Goal: Check status: Check status

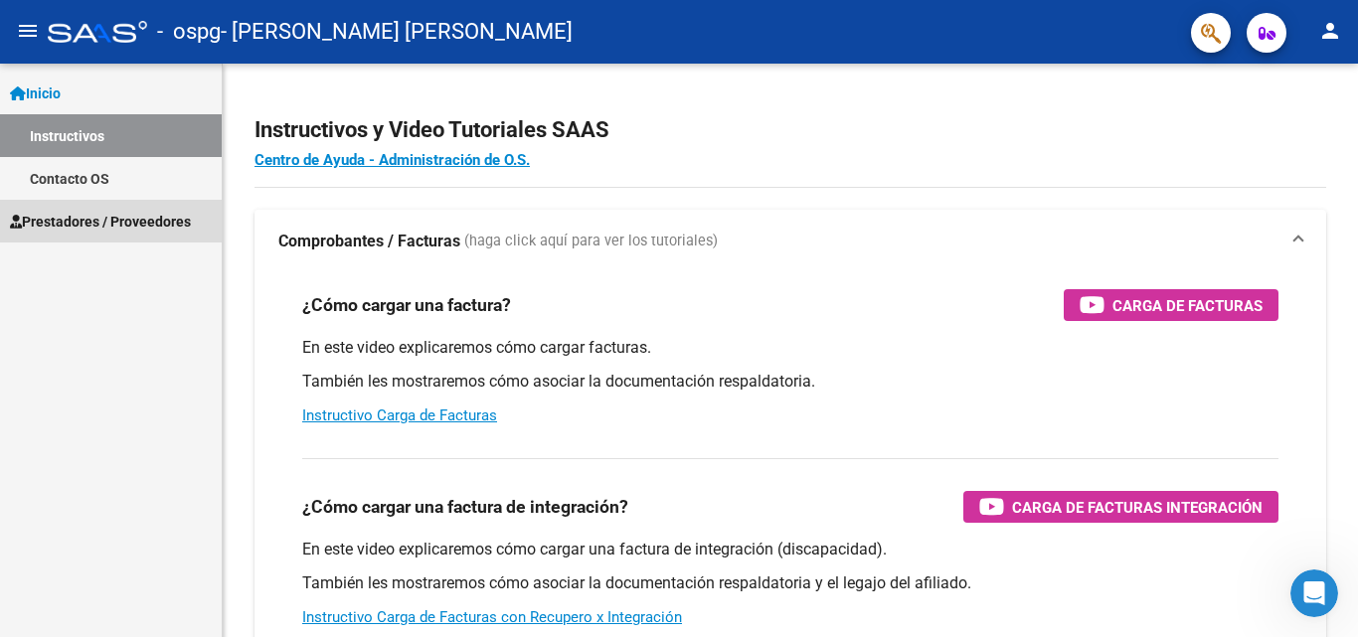
click at [62, 216] on span "Prestadores / Proveedores" at bounding box center [100, 222] width 181 height 22
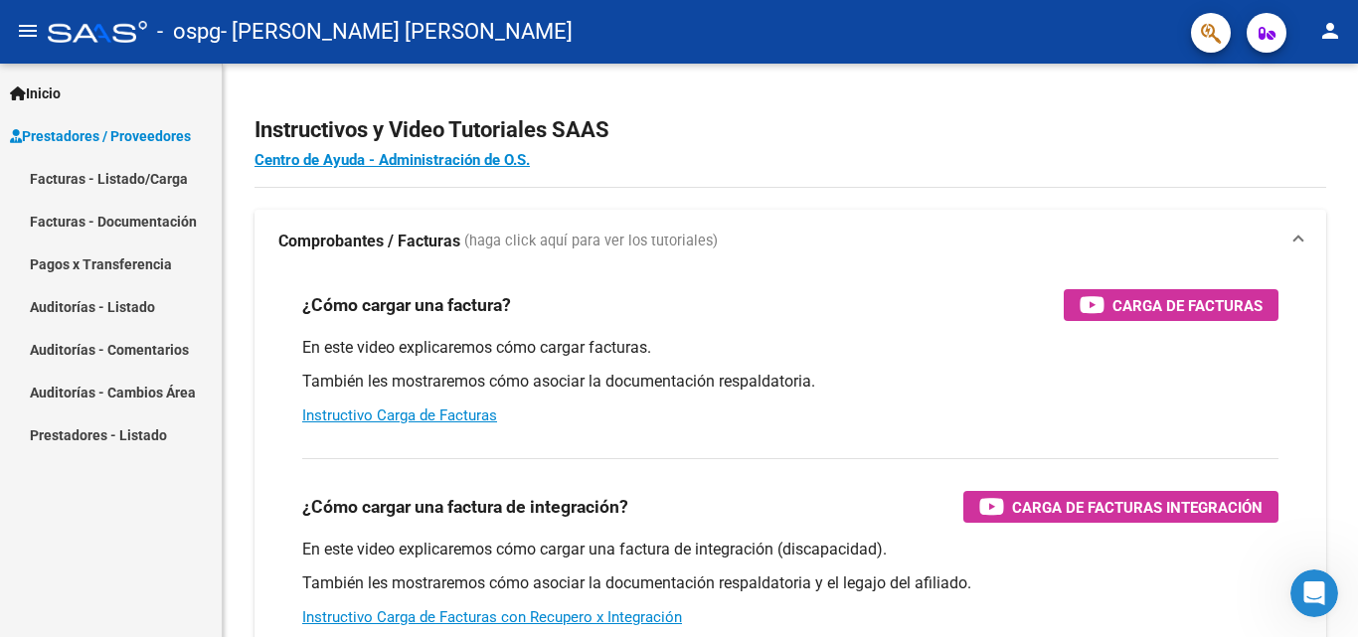
click at [78, 180] on link "Facturas - Listado/Carga" at bounding box center [111, 178] width 222 height 43
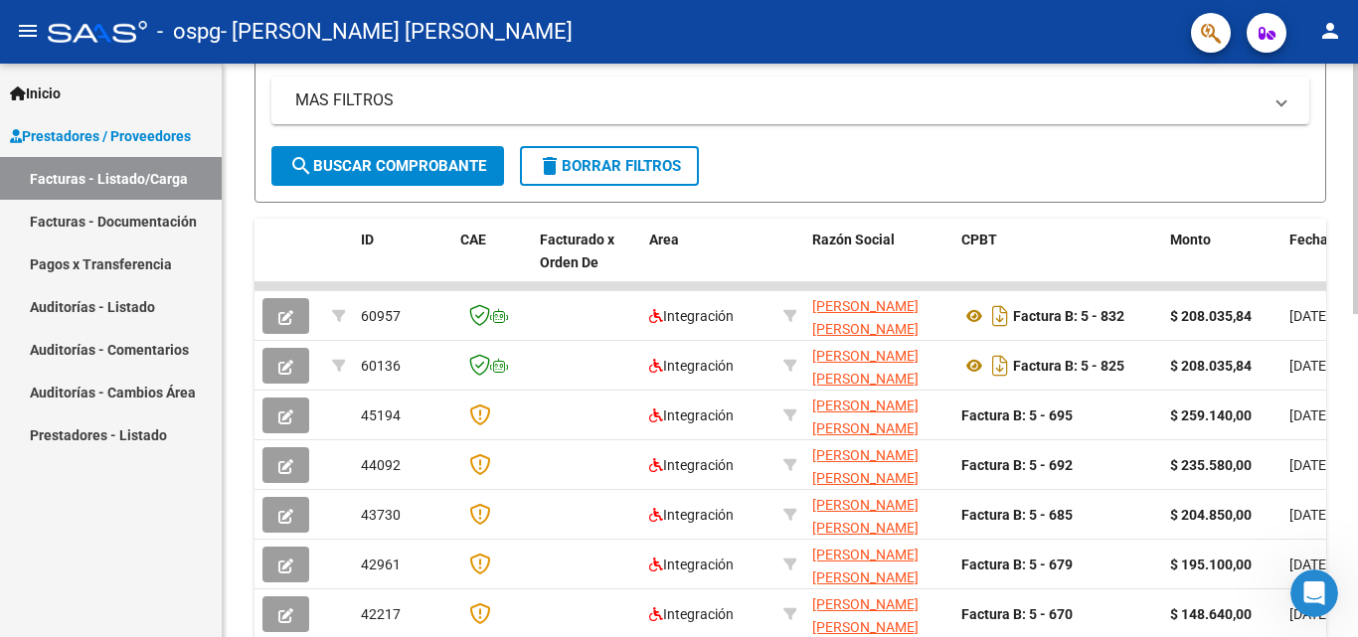
scroll to position [414, 0]
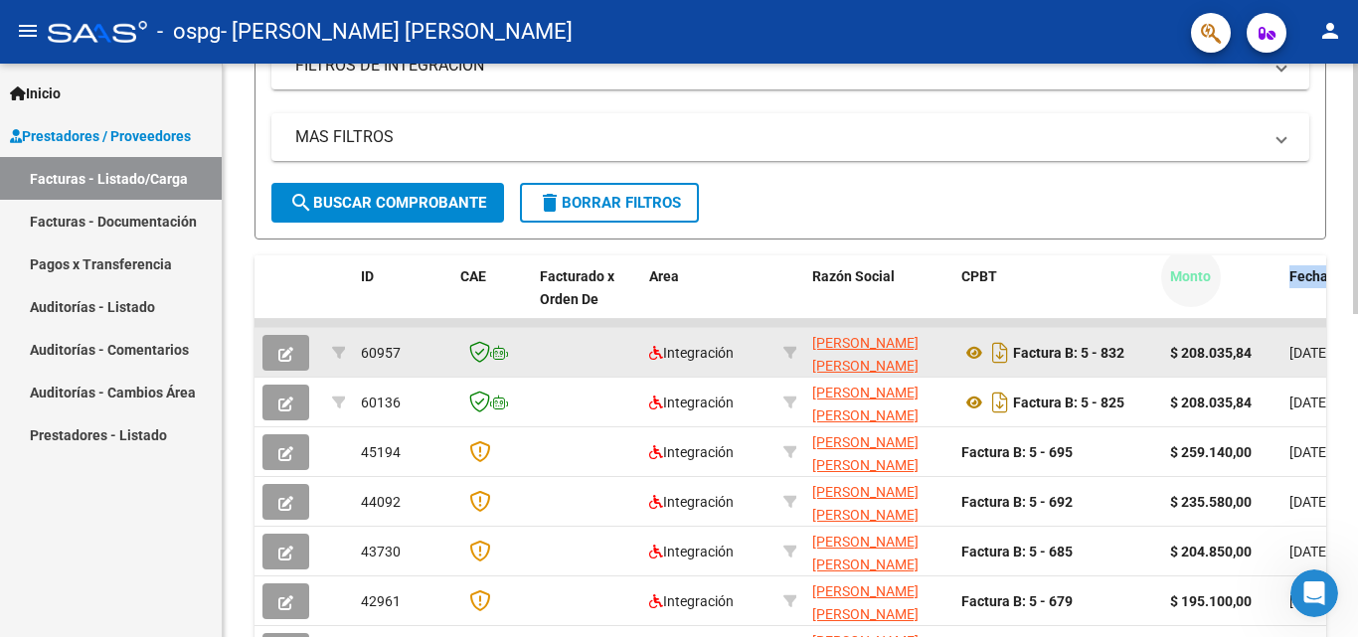
drag, startPoint x: 1256, startPoint y: 303, endPoint x: 853, endPoint y: 333, distance: 403.8
click at [853, 334] on div "ID CAE Facturado x Orden De Area Razón Social CPBT Monto Fecha Cpbt [PERSON_NAM…" at bounding box center [791, 569] width 1072 height 626
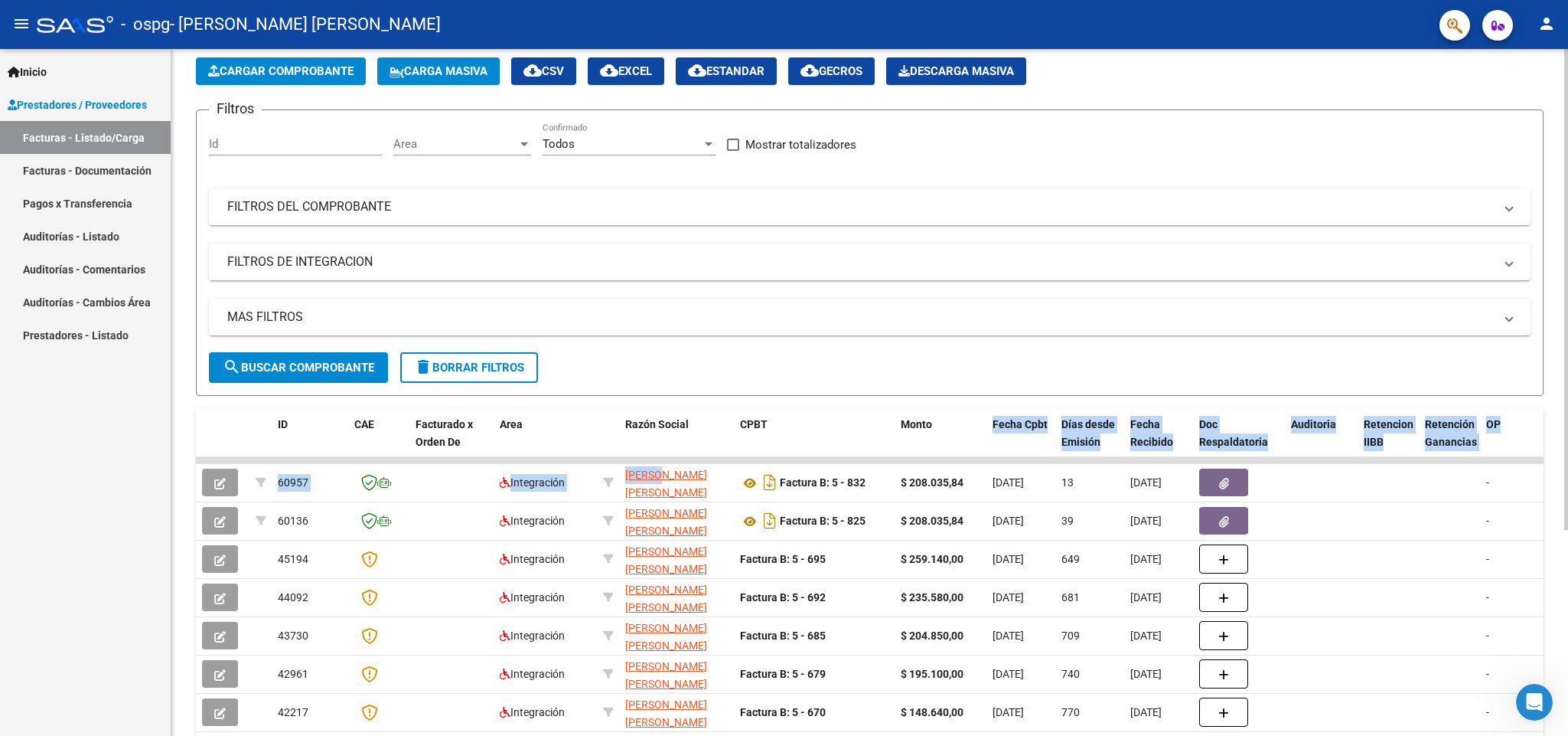
scroll to position [0, 0]
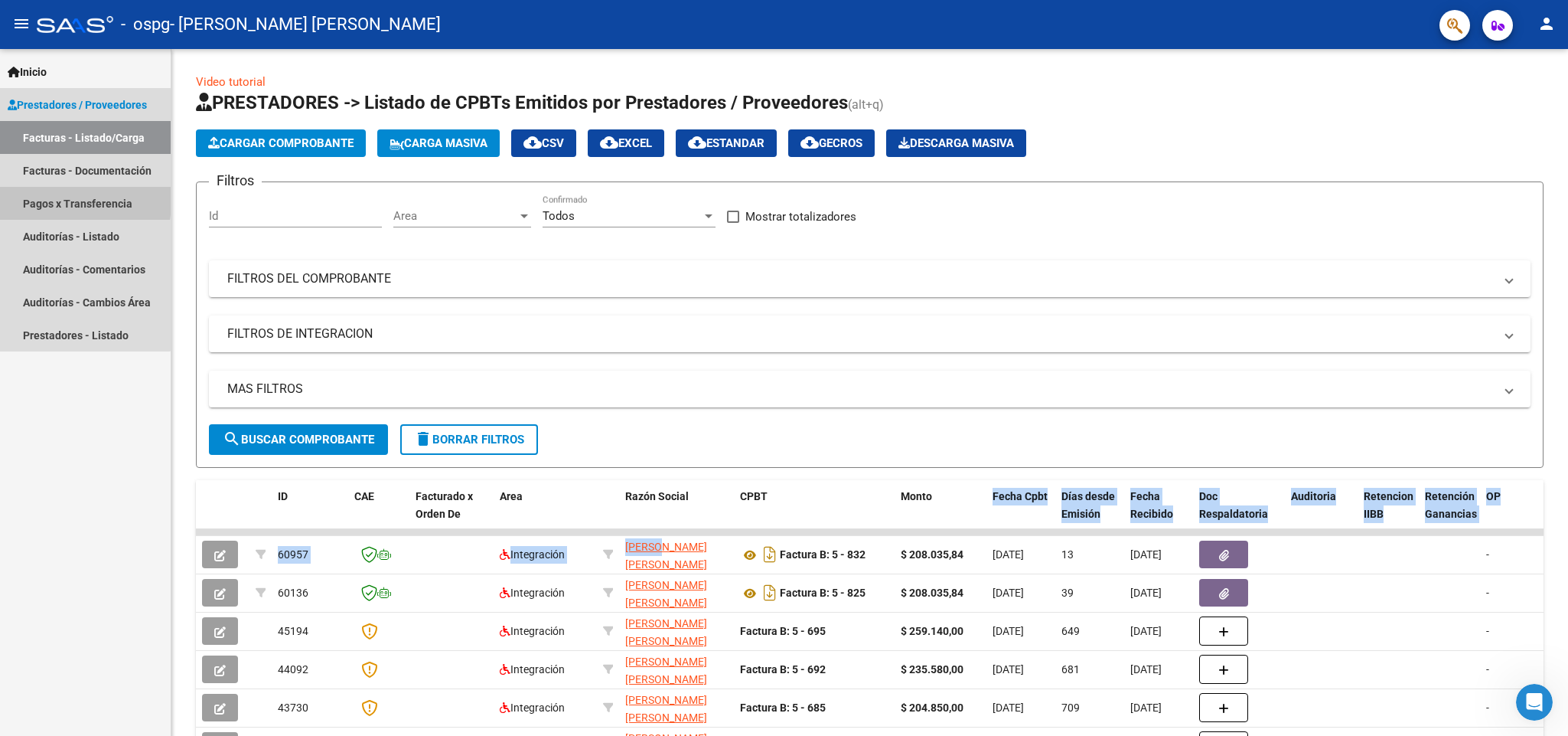
click at [32, 201] on link "Pagos x Transferencia" at bounding box center [85, 203] width 171 height 33
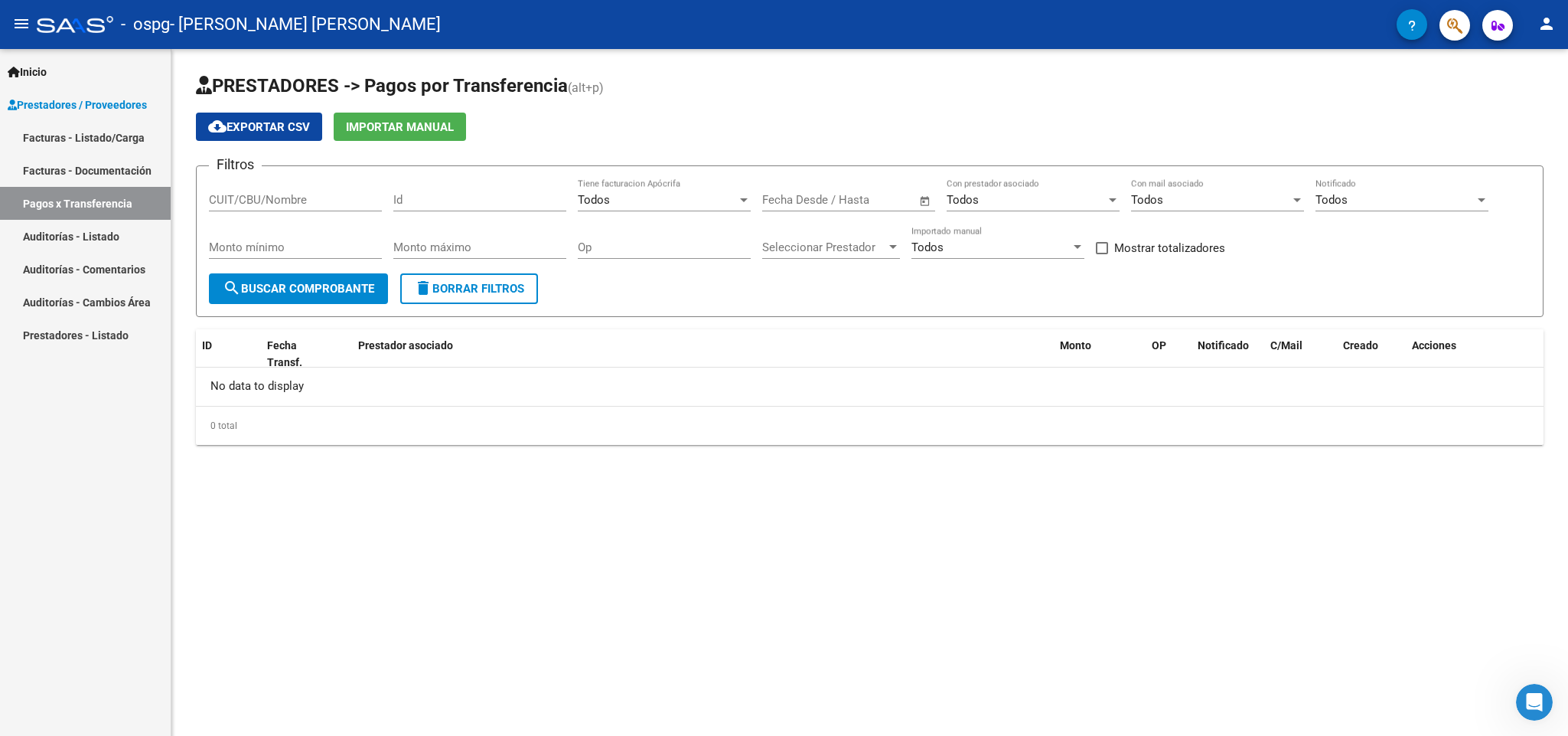
click at [271, 278] on button "search Buscar Comprobante" at bounding box center [298, 289] width 179 height 31
click at [289, 288] on span "search Buscar Comprobante" at bounding box center [298, 289] width 152 height 14
click at [1045, 19] on mat-icon "person" at bounding box center [1547, 24] width 18 height 18
click at [1045, 95] on button "exit_to_app Salir" at bounding box center [1515, 101] width 93 height 37
